Goal: Communication & Community: Answer question/provide support

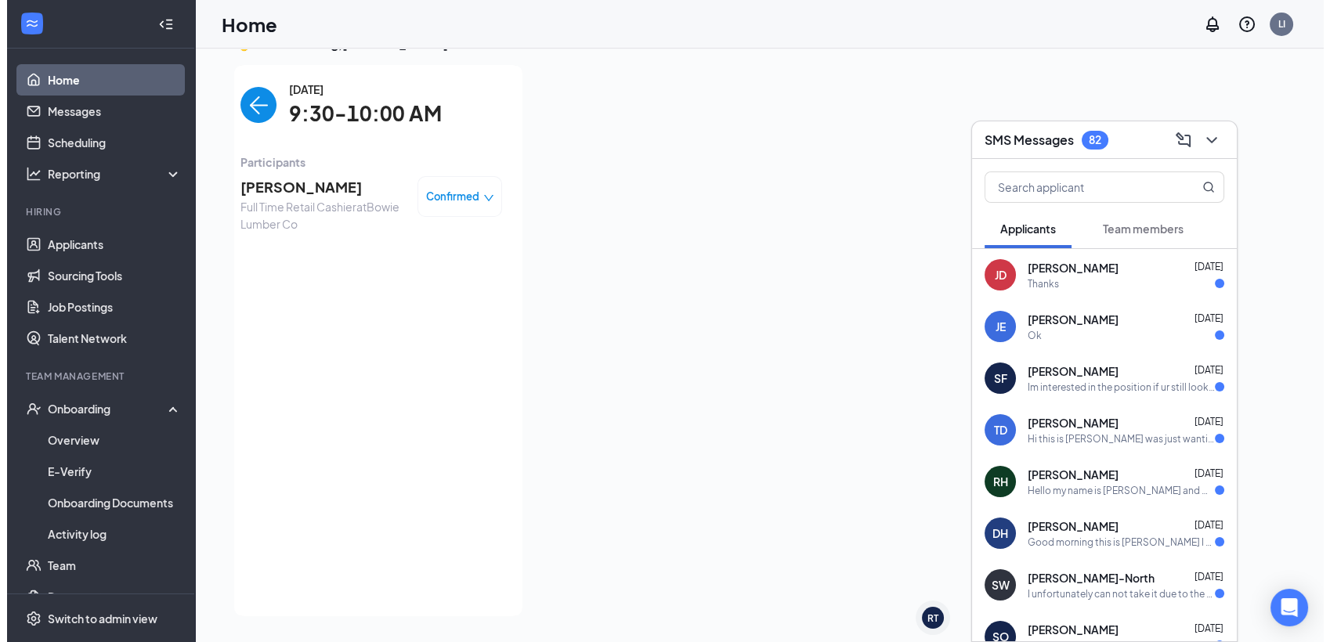
scroll to position [32, 0]
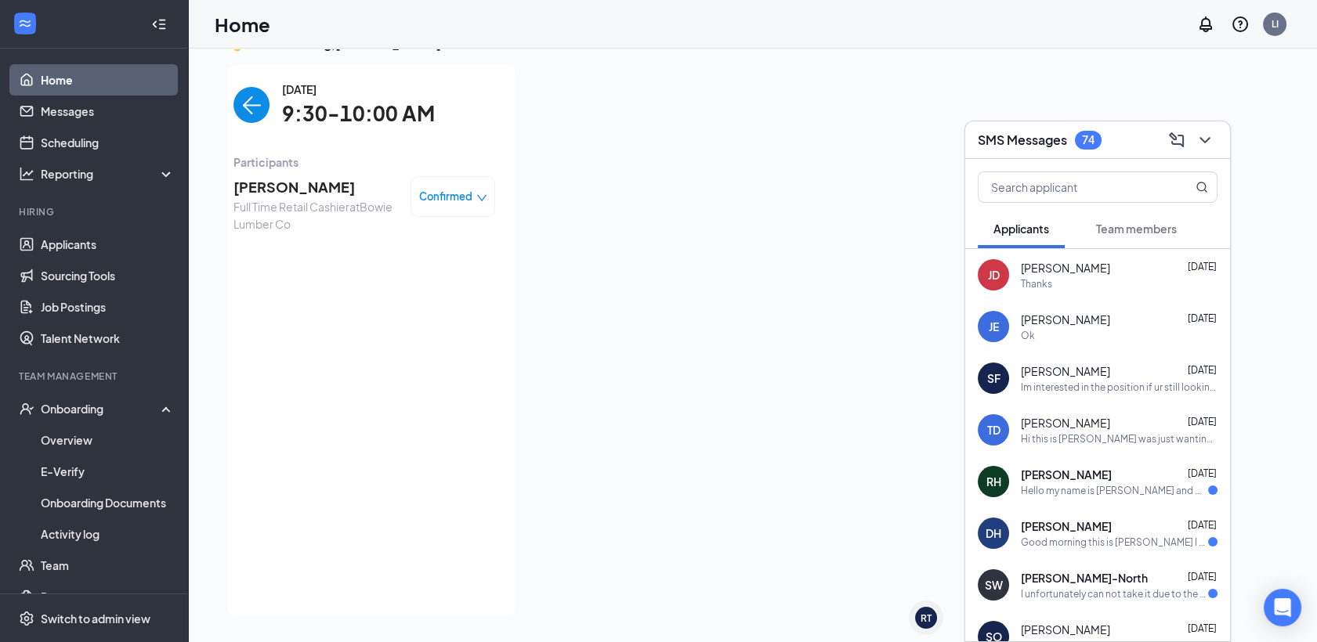
click at [328, 194] on span "[PERSON_NAME]" at bounding box center [315, 187] width 164 height 22
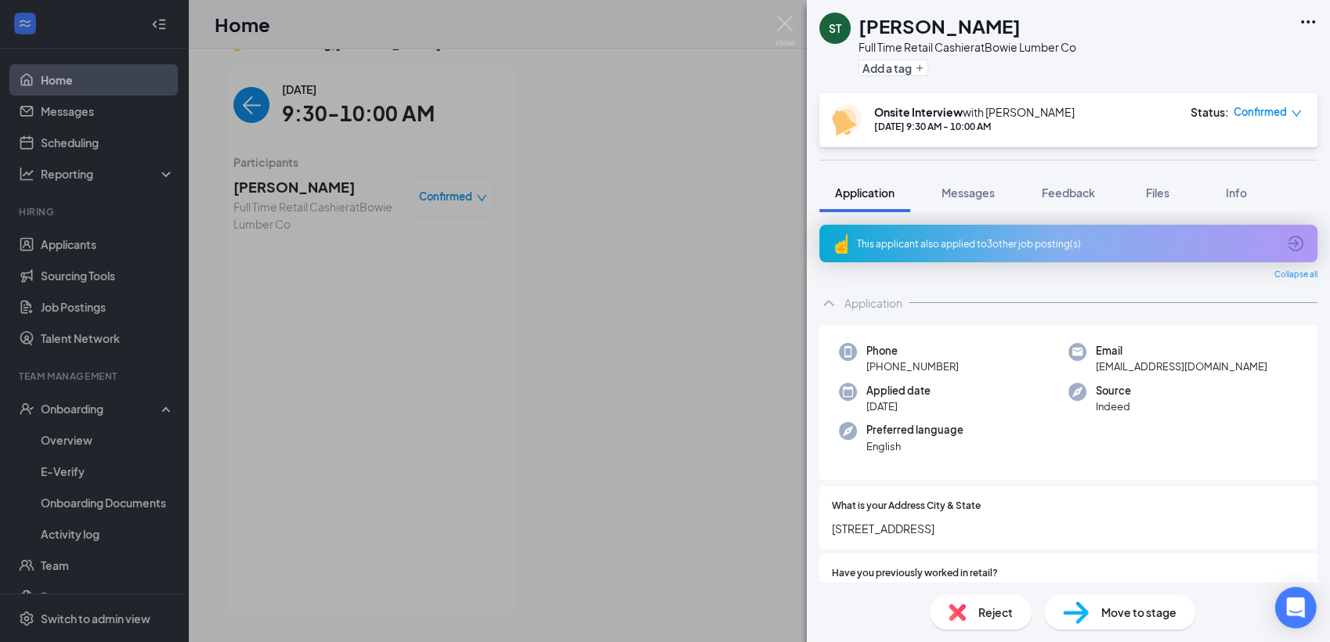
click at [1299, 614] on icon "Open Intercom Messenger" at bounding box center [1295, 608] width 18 height 20
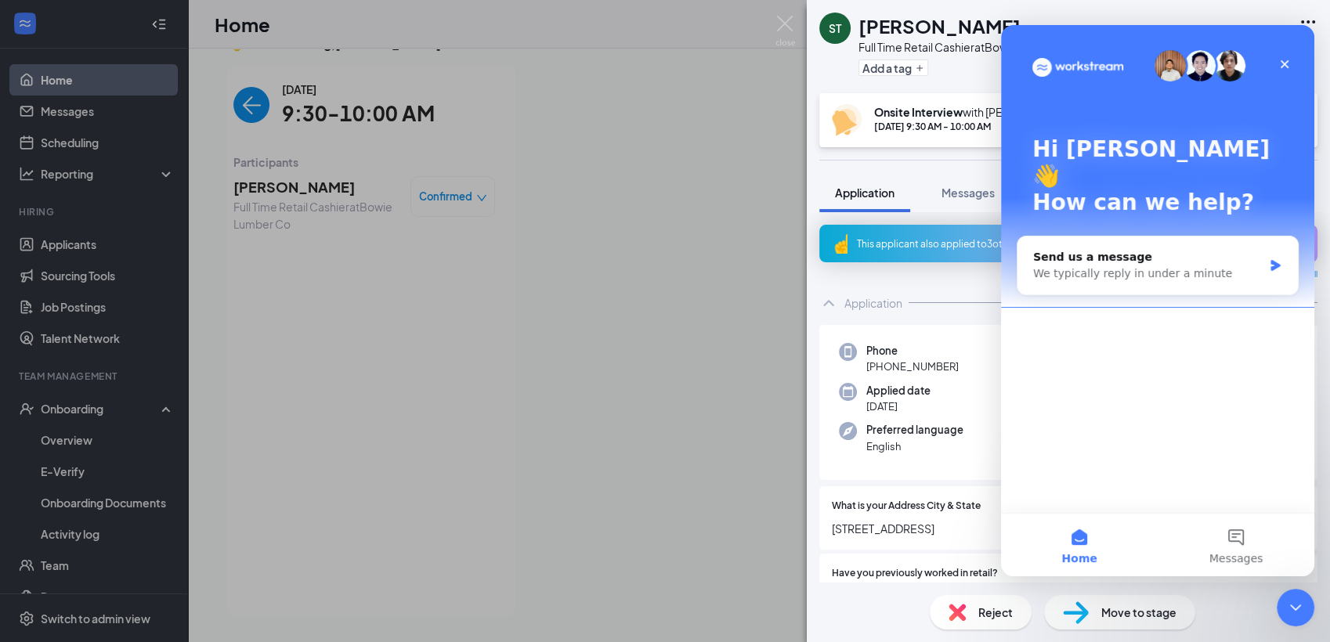
click at [1299, 613] on icon "Close Intercom Messenger" at bounding box center [1295, 607] width 19 height 19
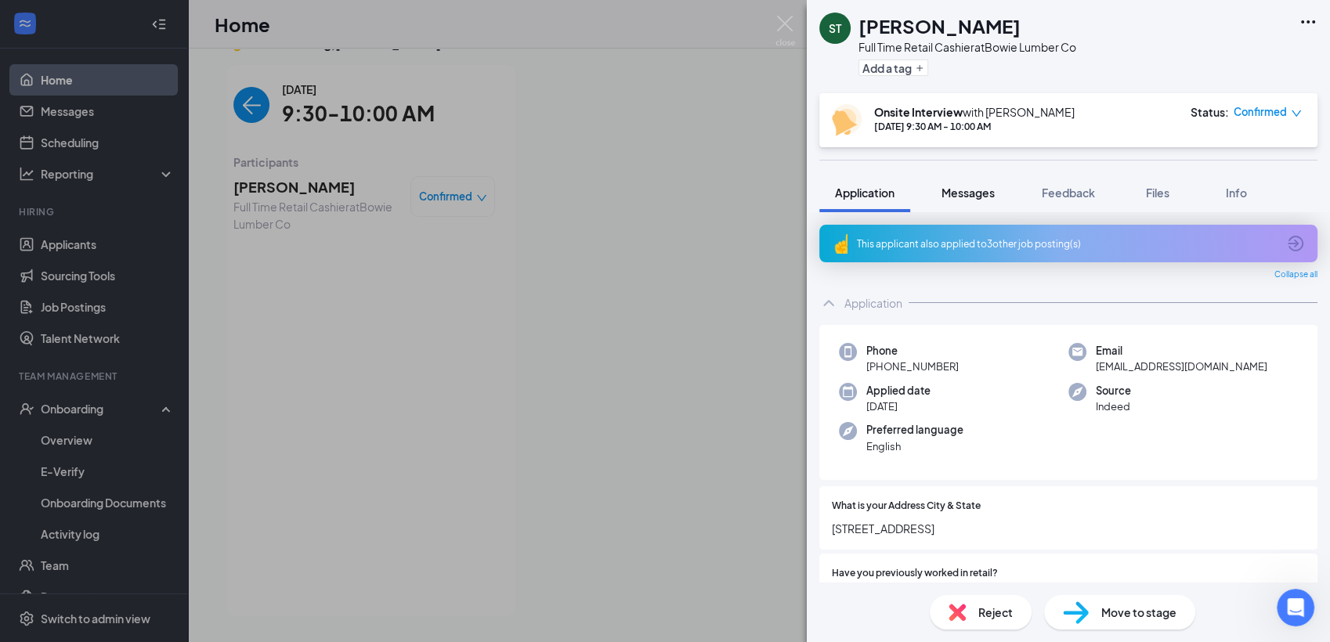
click at [970, 198] on div "Messages" at bounding box center [968, 193] width 53 height 16
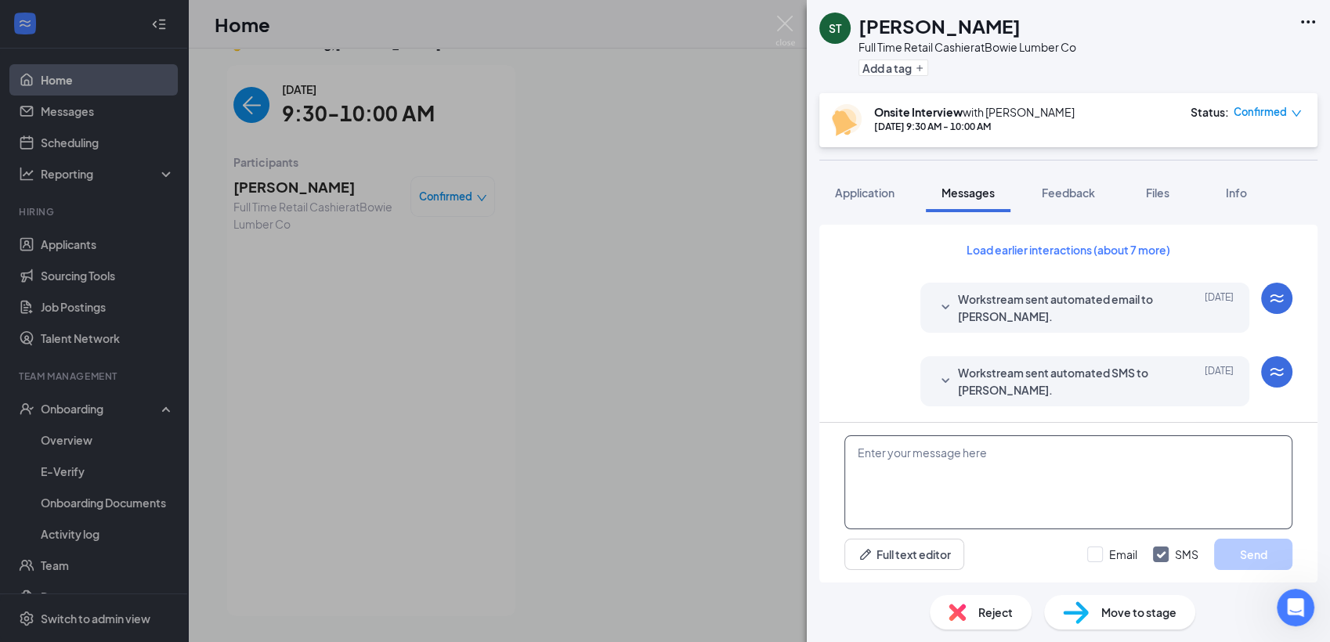
click at [947, 479] on textarea at bounding box center [1068, 483] width 448 height 94
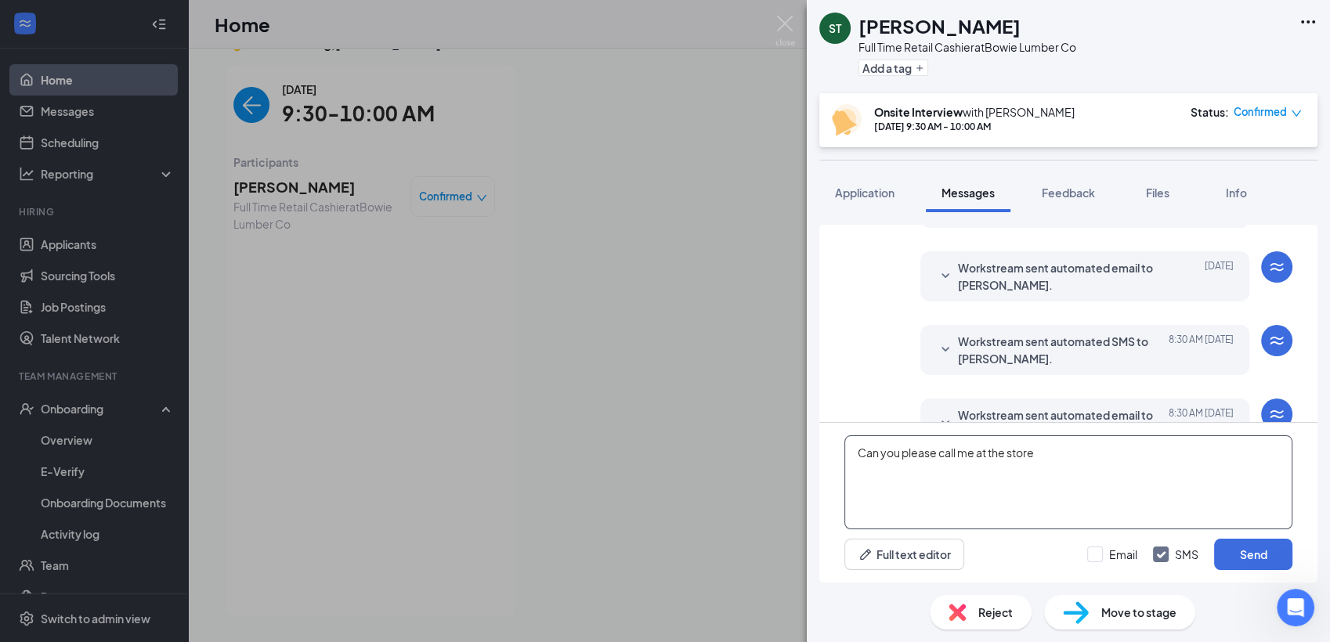
scroll to position [559, 0]
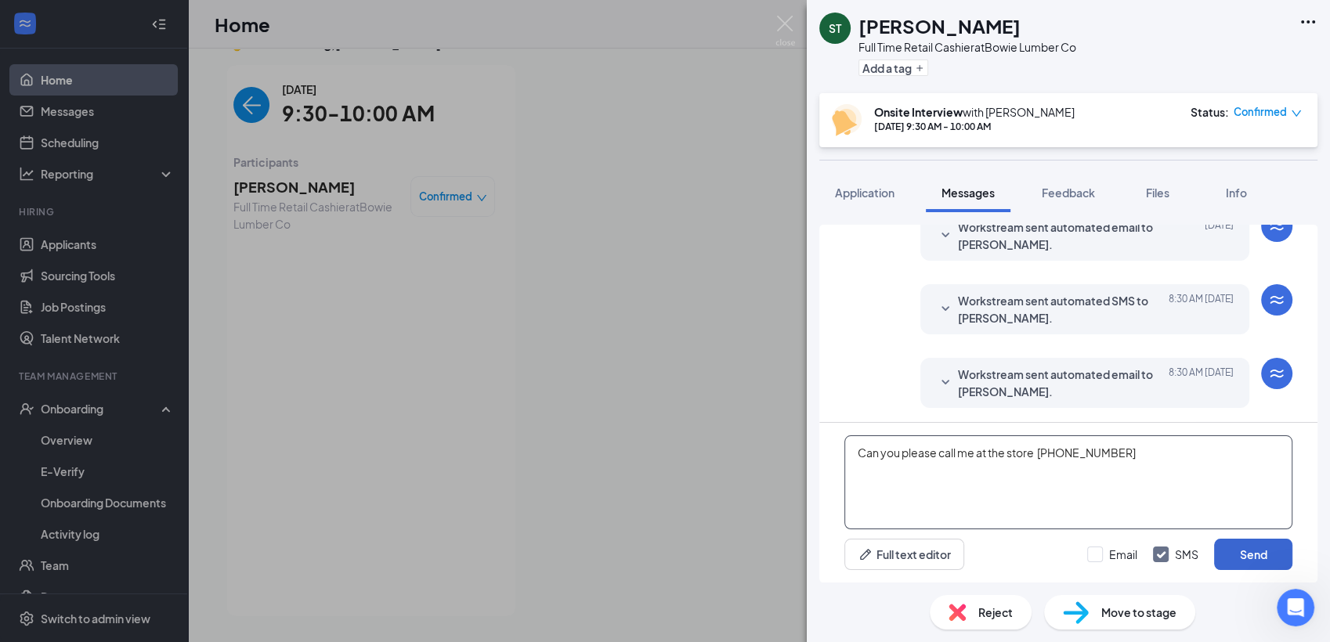
type textarea "Can you please call me at the store [PHONE_NUMBER]"
click at [1240, 555] on button "Send" at bounding box center [1253, 554] width 78 height 31
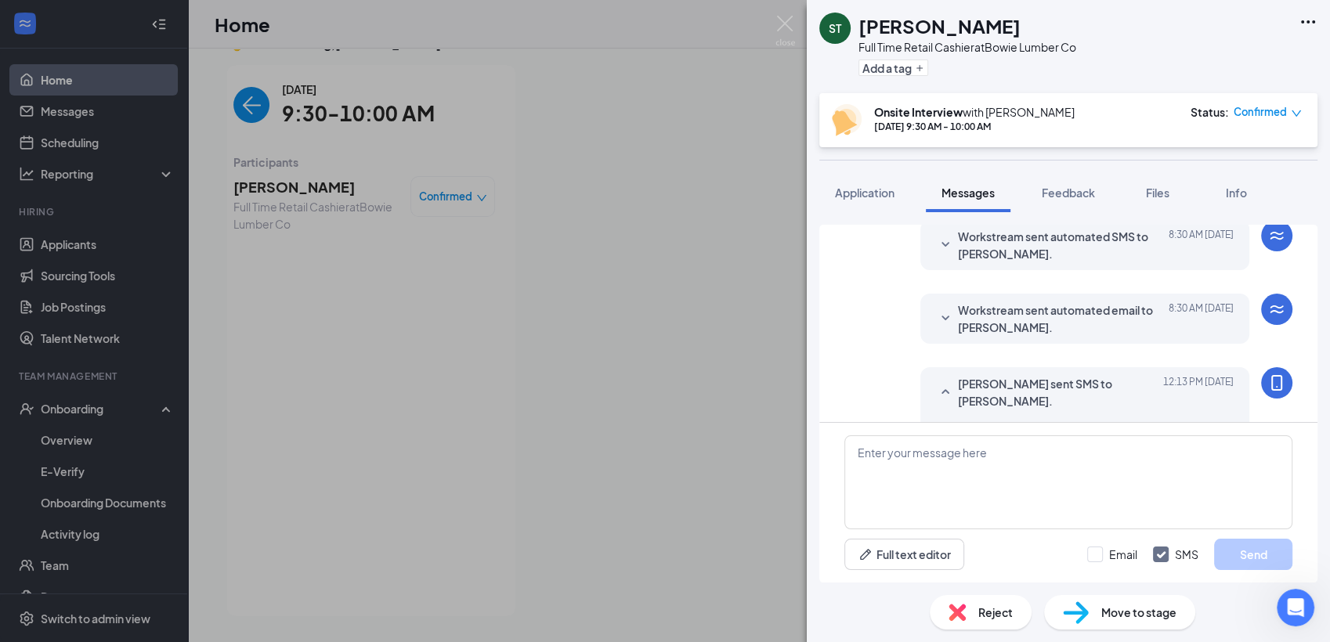
scroll to position [660, 0]
